Goal: Entertainment & Leisure: Consume media (video, audio)

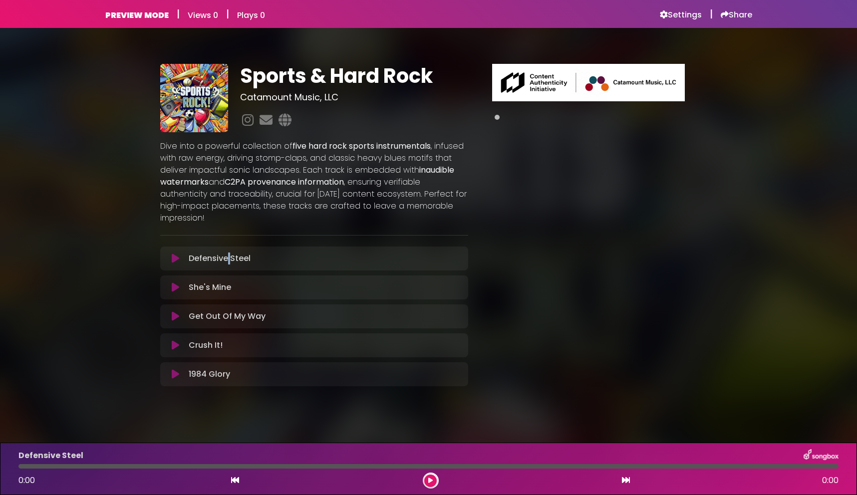
click at [173, 318] on icon at bounding box center [175, 316] width 7 height 10
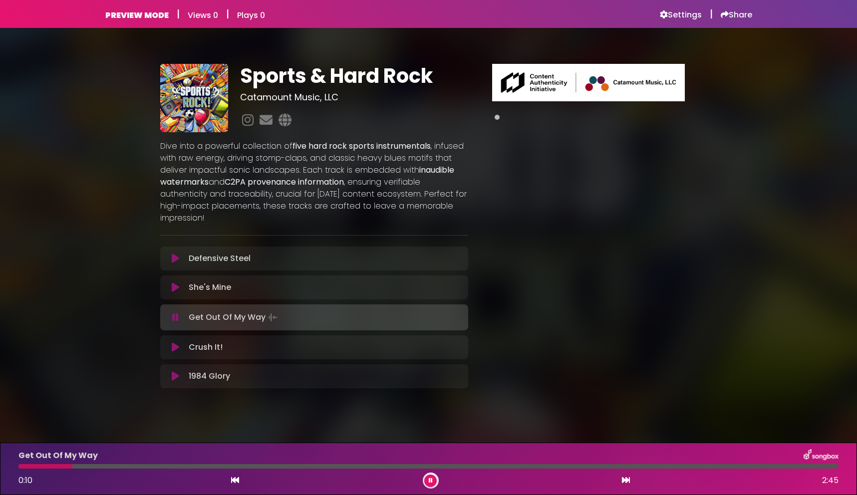
click at [168, 319] on button at bounding box center [175, 317] width 18 height 10
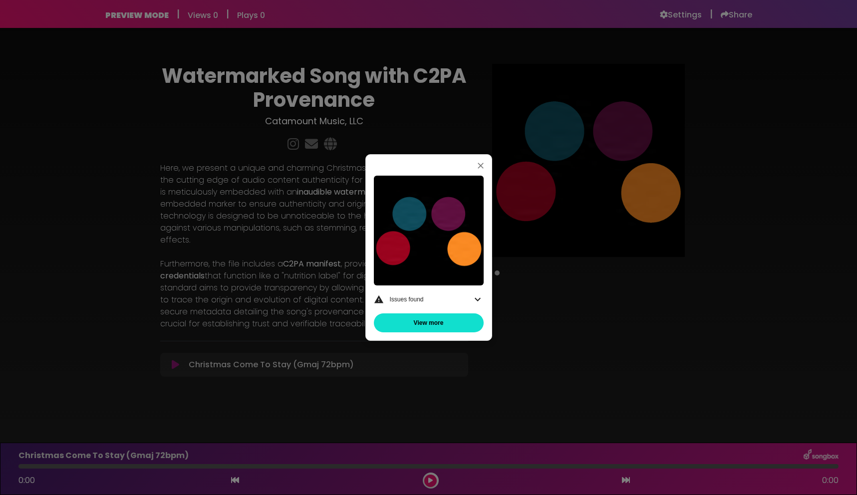
click at [478, 296] on icon at bounding box center [477, 299] width 12 height 12
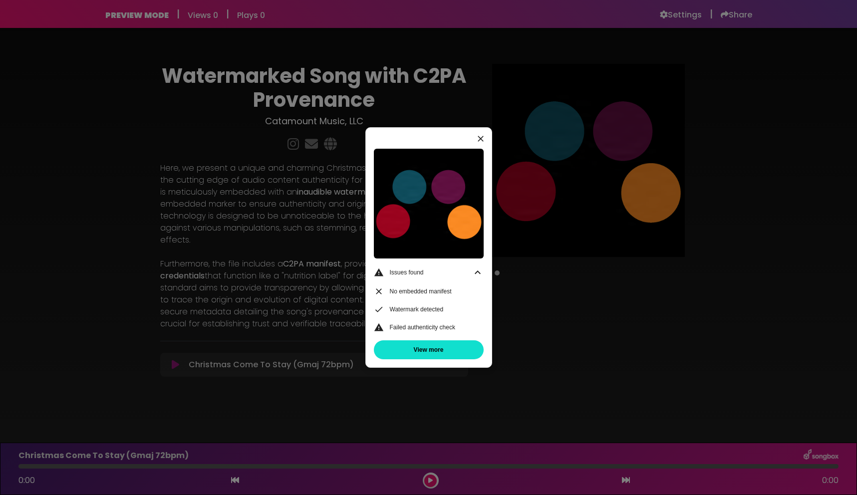
click at [479, 139] on icon "button" at bounding box center [480, 139] width 6 height 6
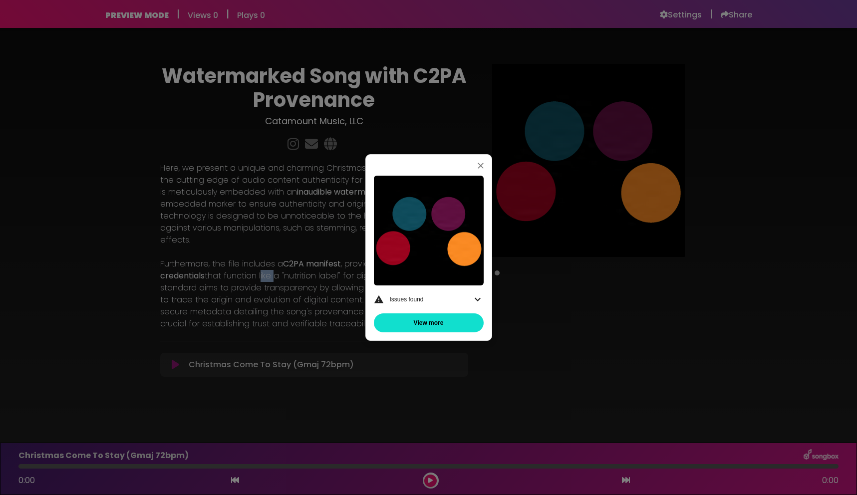
click at [475, 299] on icon at bounding box center [477, 299] width 6 height 3
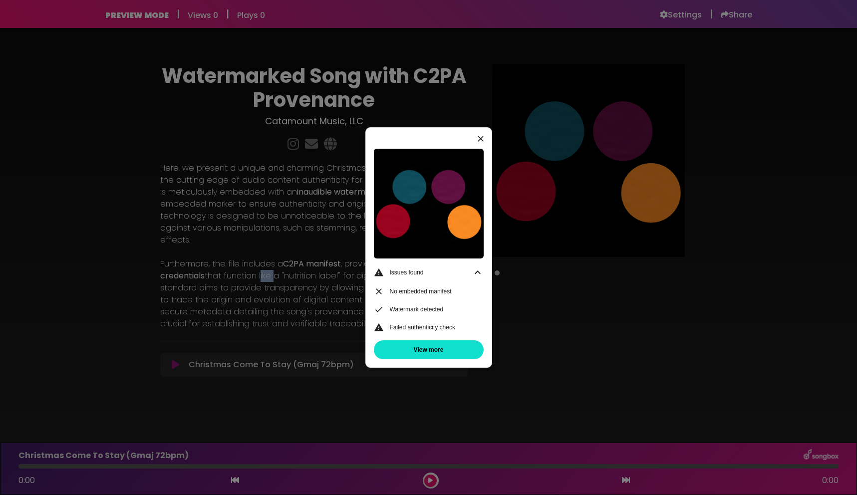
click at [482, 139] on icon "button" at bounding box center [480, 139] width 10 height 10
